Goal: Subscribe to service/newsletter

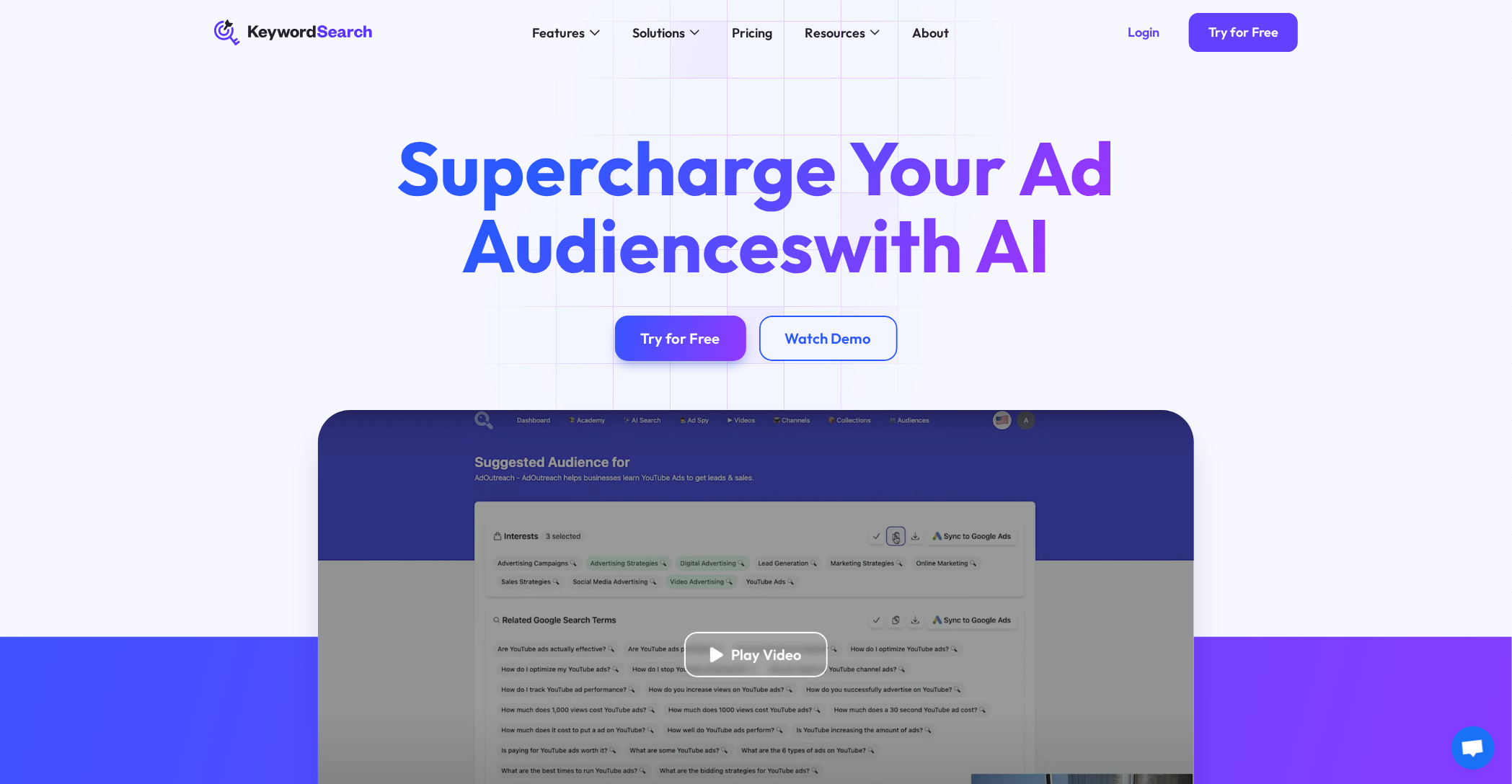
click at [708, 336] on div "Try for Free" at bounding box center [680, 339] width 79 height 18
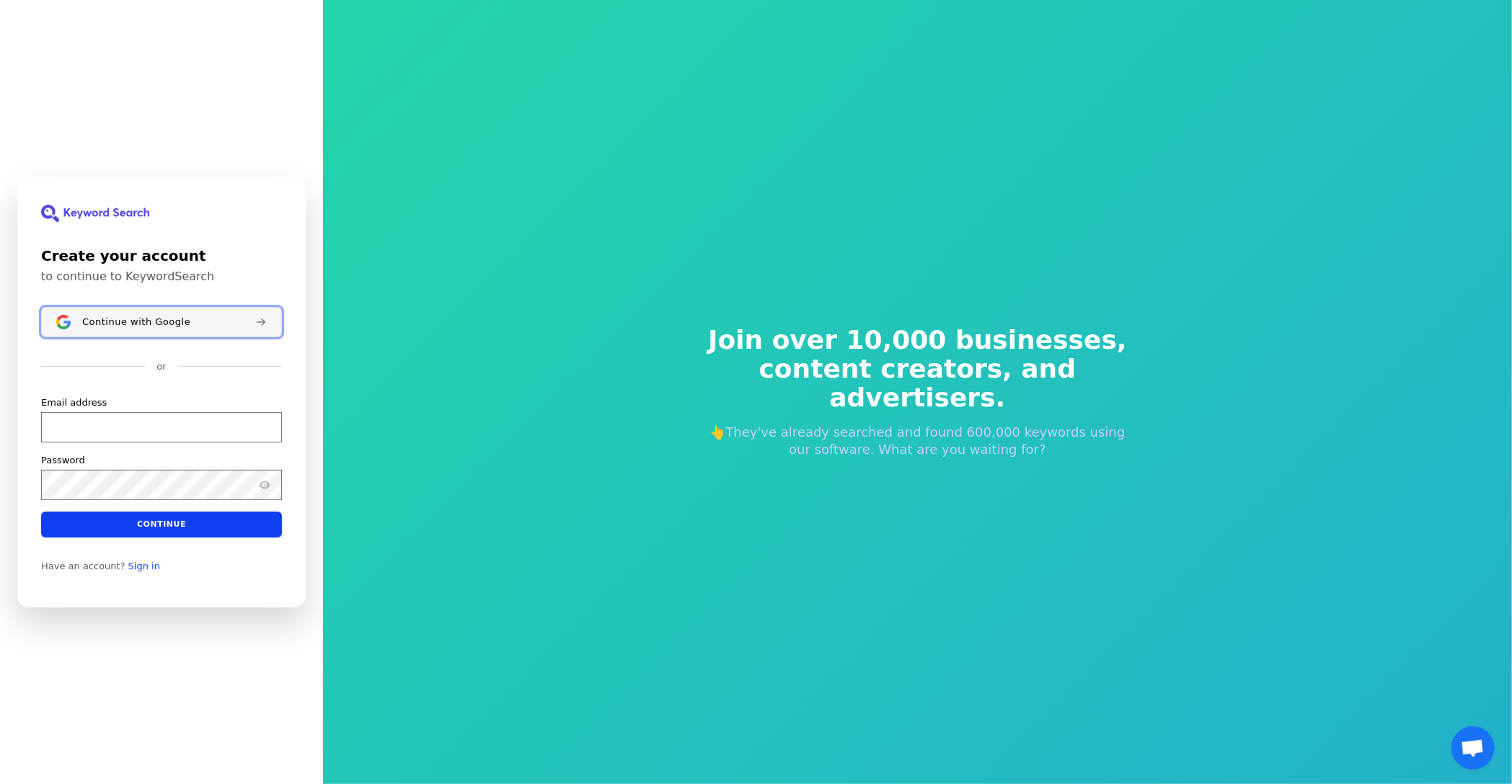
click at [144, 323] on span "Continue with Google" at bounding box center [136, 322] width 109 height 11
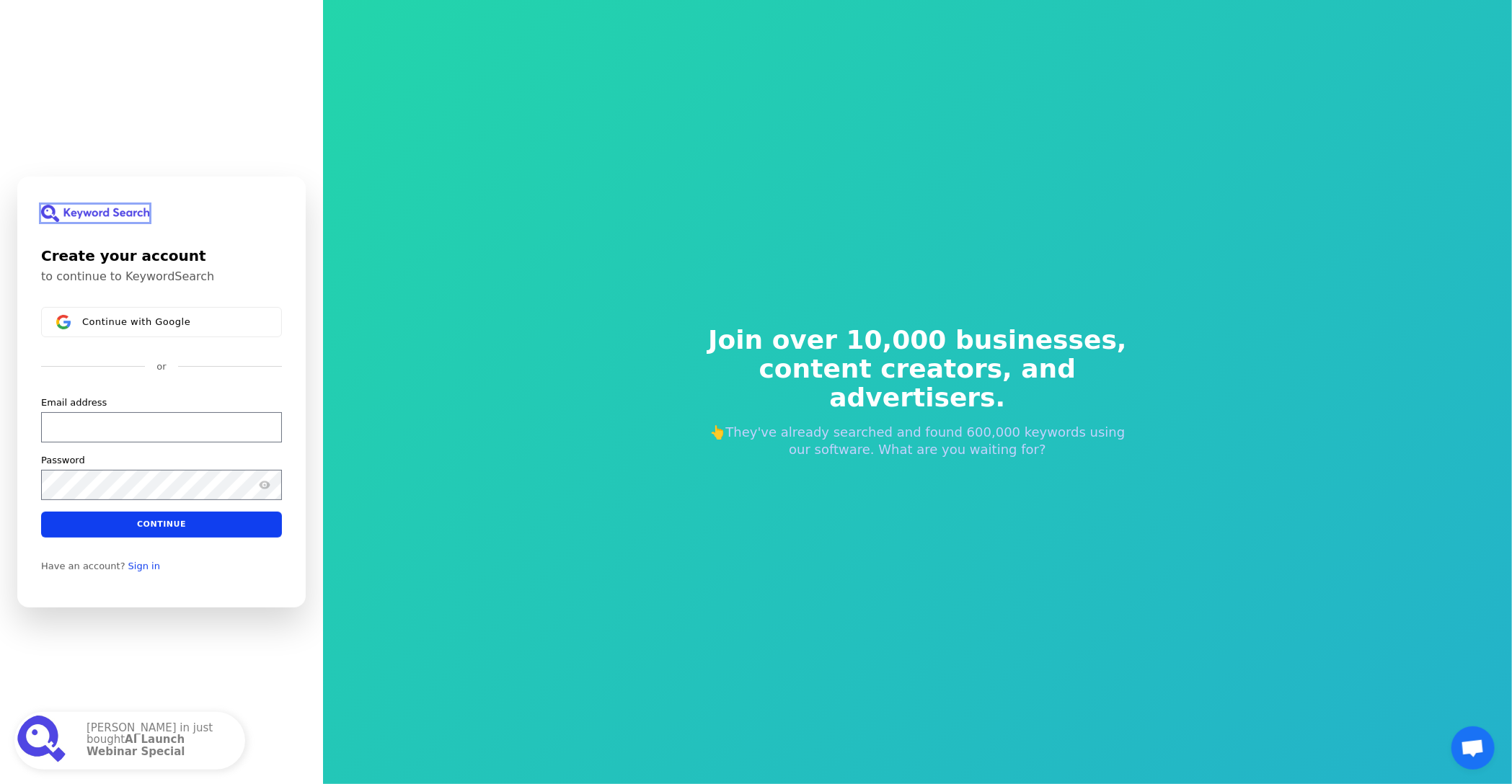
click at [135, 212] on img at bounding box center [95, 213] width 109 height 17
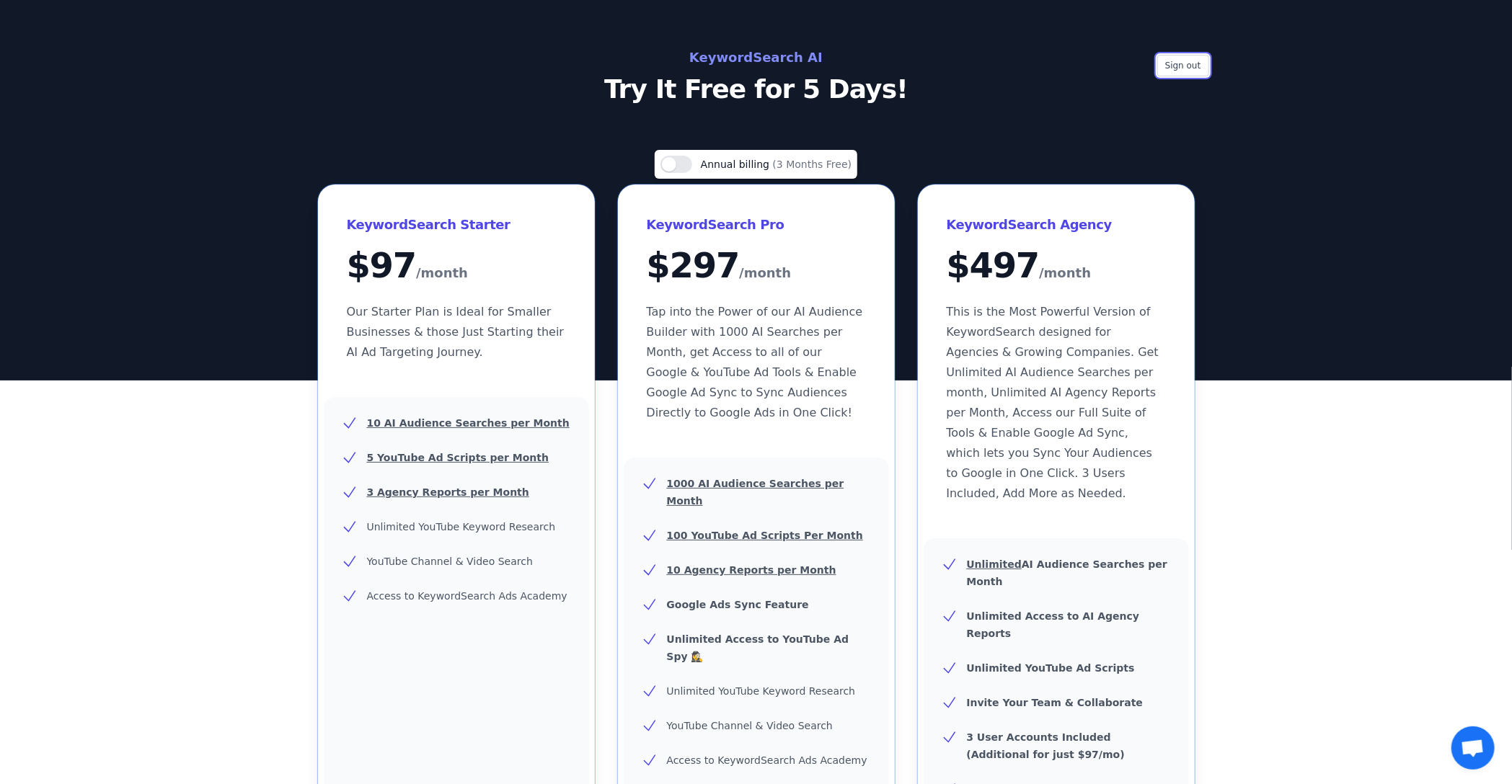
drag, startPoint x: 1190, startPoint y: 62, endPoint x: 792, endPoint y: 42, distance: 398.5
click at [1190, 60] on button "Sign out" at bounding box center [1183, 65] width 52 height 22
